Goal: Understand process/instructions

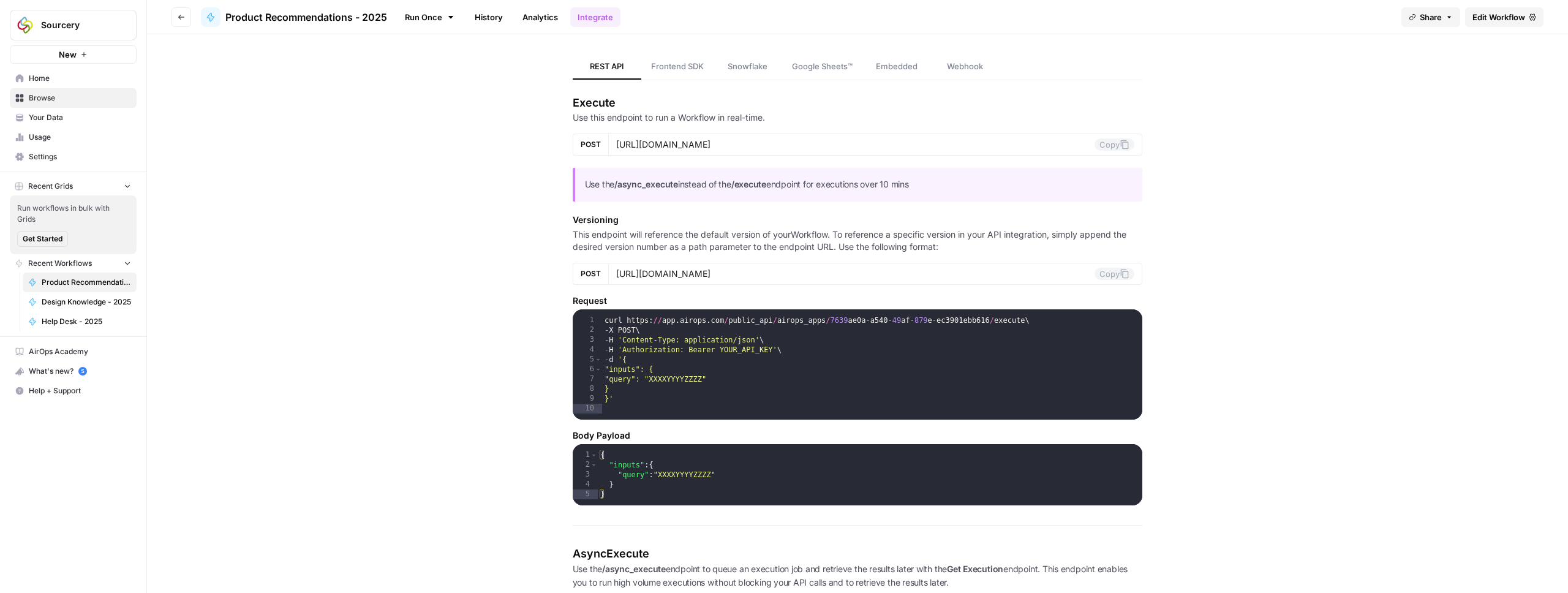
scroll to position [185, 0]
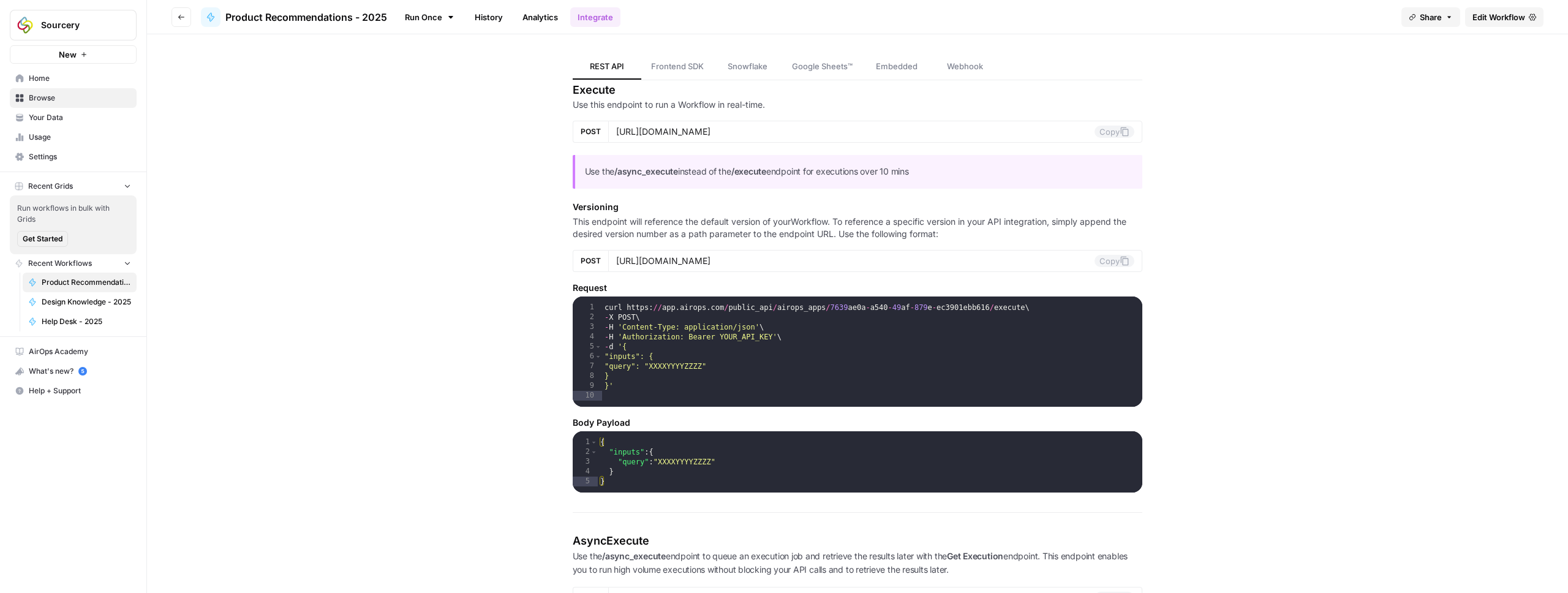
type textarea "**********"
drag, startPoint x: 623, startPoint y: 307, endPoint x: 1018, endPoint y: 305, distance: 395.0
click at [1018, 305] on div "curl https : // app . airops . com / public_api / airops_apps / 7639 ae0a - a54…" at bounding box center [872, 367] width 541 height 130
click at [1407, 556] on span "Reload" at bounding box center [1406, 556] width 24 height 11
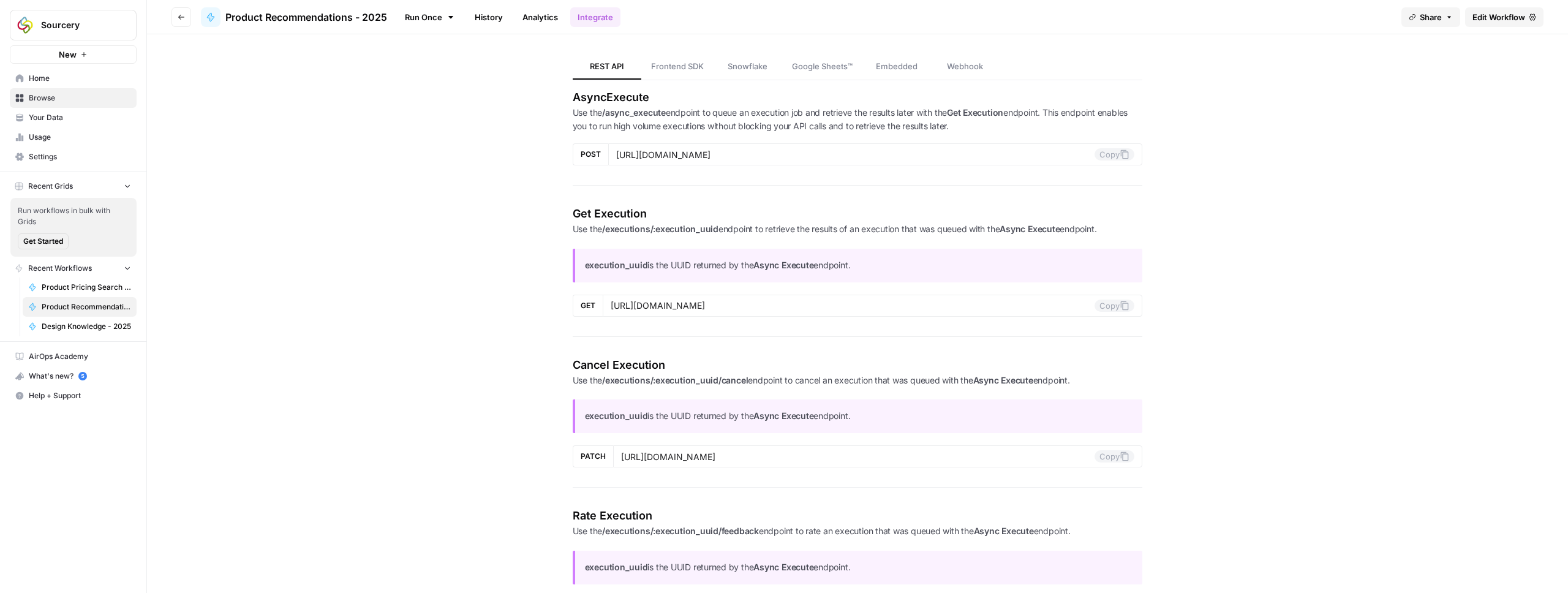
scroll to position [630, 0]
click at [465, 318] on div "REST API Frontend SDK Snowflake Google Sheets™ Embedded Webhook REST API Explor…" at bounding box center [857, 311] width 1421 height 1812
click at [1238, 187] on div "REST API Frontend SDK Snowflake Google Sheets™ Embedded Webhook REST API Explor…" at bounding box center [857, 311] width 1421 height 1812
click at [1215, 272] on div "REST API Frontend SDK Snowflake Google Sheets™ Embedded Webhook REST API Explor…" at bounding box center [858, 311] width 735 height 1812
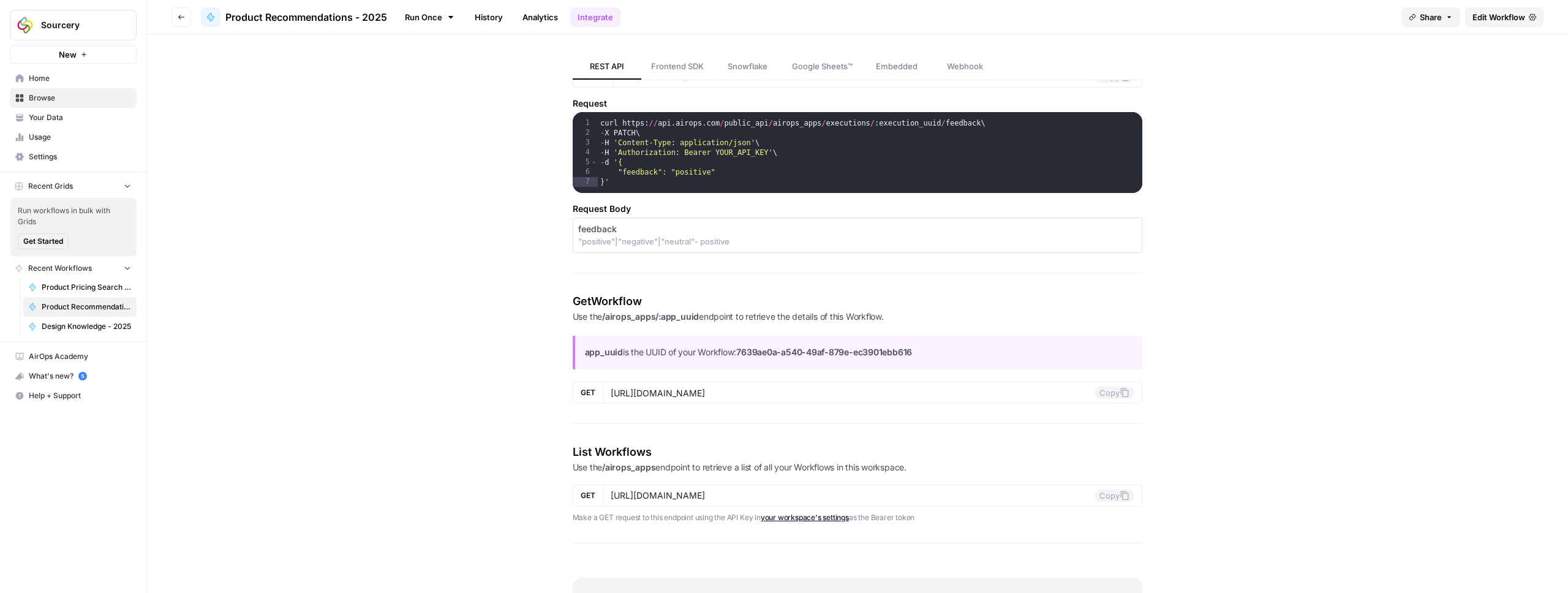
scroll to position [1161, 0]
